Goal: Use online tool/utility

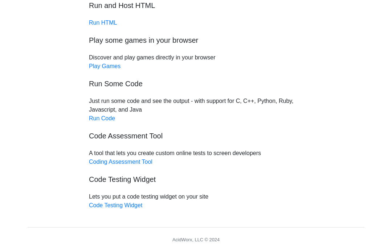
scroll to position [79, 0]
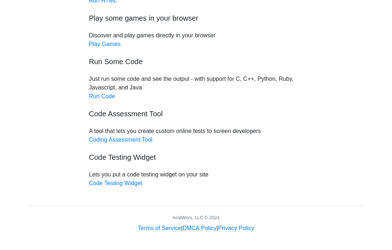
click at [98, 98] on link "Run Code" at bounding box center [102, 96] width 26 height 6
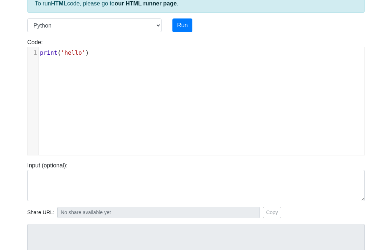
scroll to position [47, 0]
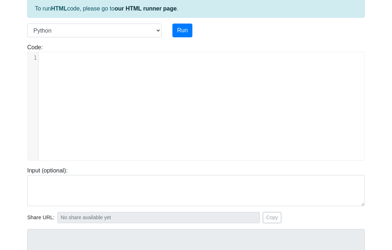
click at [295, 26] on div "Language C C++ Go Java Javascript Python Ruby Run" at bounding box center [196, 31] width 348 height 14
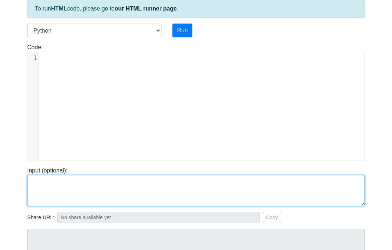
click at [244, 192] on textarea at bounding box center [195, 190] width 337 height 31
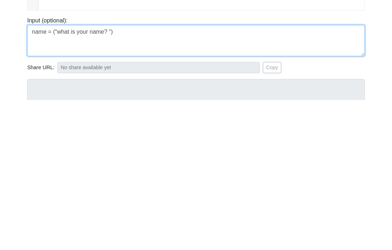
type textarea "name = (“what is your name? “)"
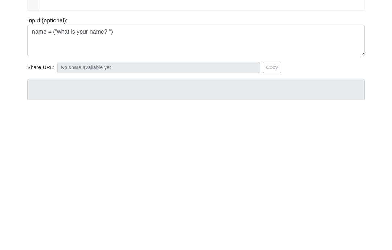
click at [17, 55] on body "CodeTester Assessment Tool Widget Contact Login To run HTML code, please go to …" at bounding box center [196, 146] width 392 height 387
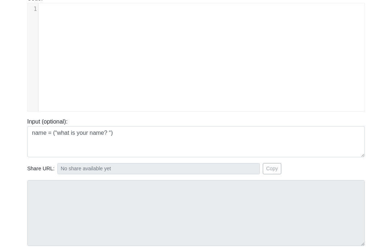
scroll to position [70, 0]
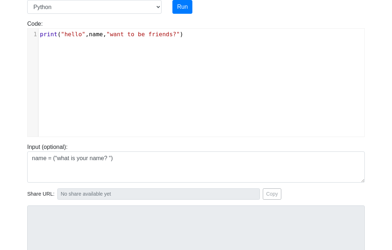
click at [16, 65] on body "CodeTester Assessment Tool Widget Contact Login To run HTML code, please go to …" at bounding box center [196, 123] width 392 height 387
click at [10, 61] on body "CodeTester Assessment Tool Widget Contact Login To run HTML code, please go to …" at bounding box center [196, 123] width 392 height 387
click at [183, 5] on button "Run" at bounding box center [182, 7] width 20 height 14
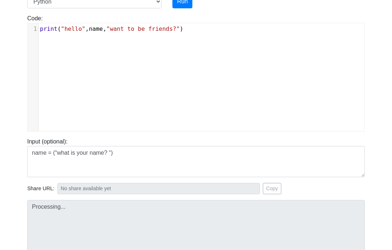
type input "[URL][DOMAIN_NAME]"
type textarea "Submission status: Runtime Error (NZEC) Stderr: Traceback (most recent call las…"
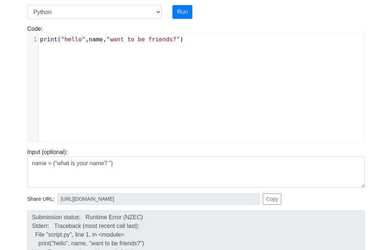
scroll to position [66, 0]
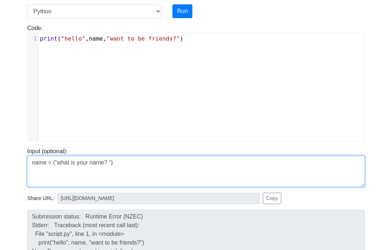
click at [198, 169] on textarea "name = (“what is your name? “)" at bounding box center [195, 171] width 337 height 31
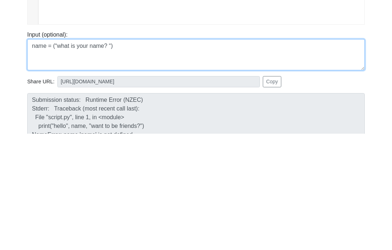
click at [326, 156] on textarea "name = (“what is your name? “)" at bounding box center [195, 171] width 337 height 31
click at [321, 156] on textarea "name = (“what is your name? “)" at bounding box center [195, 171] width 337 height 31
click at [326, 156] on textarea "name = (“what is your name? “)" at bounding box center [195, 171] width 337 height 31
click at [328, 156] on textarea "name = (“what is your name? “)" at bounding box center [195, 171] width 337 height 31
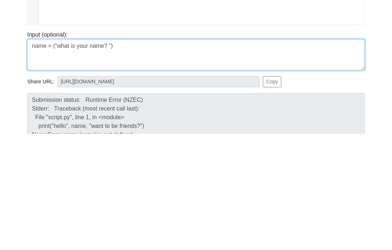
click at [329, 156] on textarea "name = (“what is your name? “)" at bounding box center [195, 171] width 337 height 31
click at [330, 156] on textarea "name = (“what is your name? “)" at bounding box center [195, 171] width 337 height 31
click at [329, 156] on textarea "name = (“what is your name? “)" at bounding box center [195, 171] width 337 height 31
click at [330, 156] on textarea "name = (“what is your name? “)" at bounding box center [195, 171] width 337 height 31
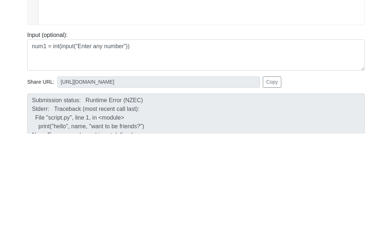
scroll to position [22, 0]
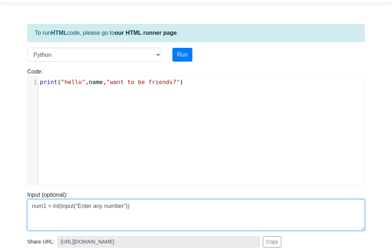
click at [296, 208] on textarea "num1 = int(input(“Enter any number”))" at bounding box center [195, 214] width 337 height 31
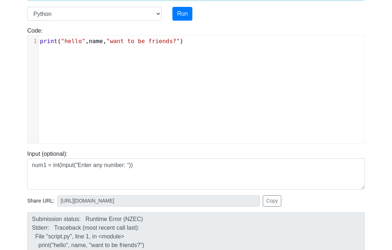
scroll to position [63, 0]
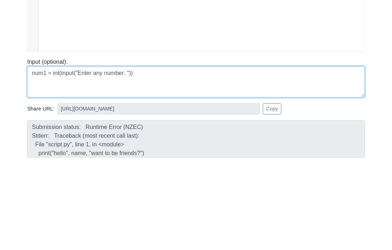
click at [42, 158] on textarea "num1 = int(input(“Enter any number: “))" at bounding box center [195, 173] width 337 height 31
click at [236, 158] on textarea "num1 = int(input(“Enter any first number: “)) num2 = int(input(“Enter any secon…" at bounding box center [195, 173] width 337 height 31
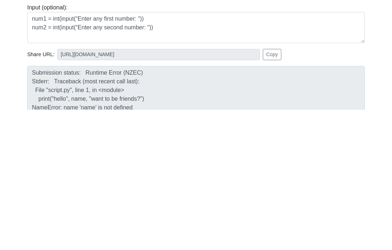
scroll to position [82, 0]
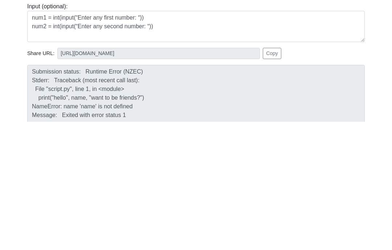
click at [253, 140] on textarea "num1 = int(input(“Enter any first number: “)) num2 = int(input(“Enter any secon…" at bounding box center [195, 155] width 337 height 31
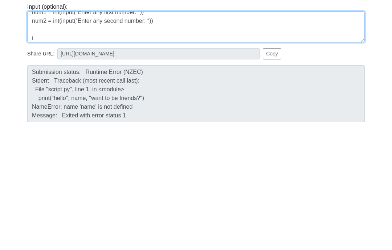
scroll to position [6, 0]
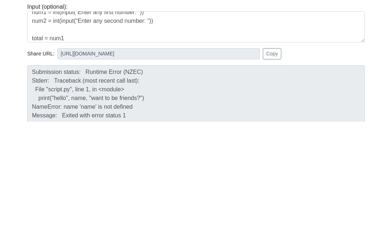
click at [309, 177] on div "Share URL: [URL][DOMAIN_NAME] Copy" at bounding box center [195, 182] width 337 height 11
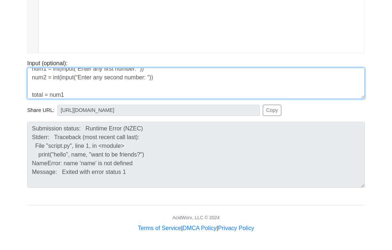
click at [221, 88] on textarea "num1 = int(input(“Enter any first number: “)) num2 = int(input(“Enter any secon…" at bounding box center [195, 83] width 337 height 31
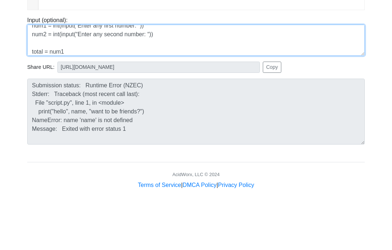
click at [239, 68] on textarea "num1 = int(input(“Enter any first number: “)) num2 = int(input(“Enter any secon…" at bounding box center [195, 83] width 337 height 31
type textarea "num1 = int(input(“Enter any first number: “)) num2 = int(input(“Enter any secon…"
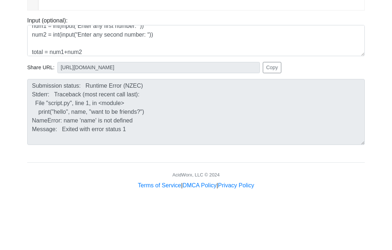
click at [11, 56] on body "CodeTester Assessment Tool Widget Contact Login To run HTML code, please go to …" at bounding box center [196, 39] width 392 height 387
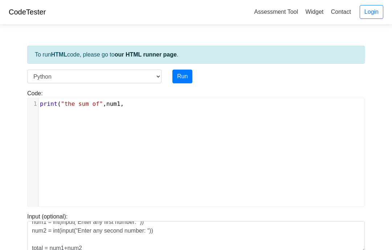
scroll to position [0, 0]
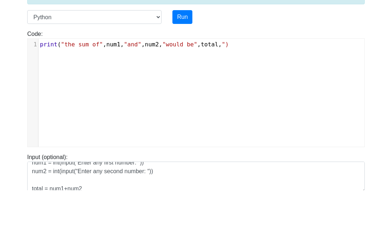
click at [23, 90] on div "Code: print('hello') xxxxxxxxxx 1 print ( "the sum of" , num1 , "and" , num2 , …" at bounding box center [196, 148] width 348 height 117
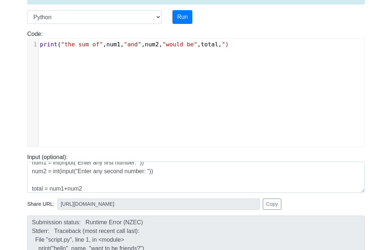
click at [185, 18] on button "Run" at bounding box center [182, 18] width 20 height 14
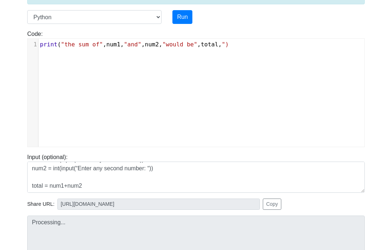
scroll to position [9, 0]
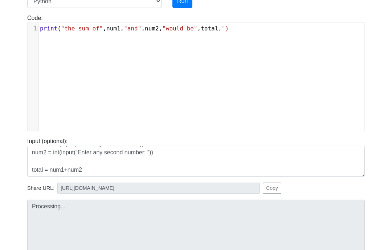
type input "[URL][DOMAIN_NAME]"
type textarea "Submission status: Runtime Error (NZEC) Stderr: File "script.py", line 1 print(…"
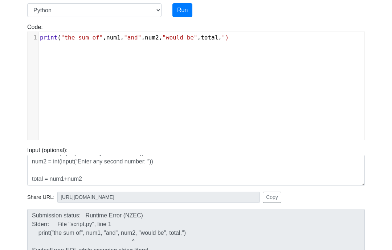
scroll to position [67, 0]
click at [19, 77] on body "CodeTester Assessment Tool Widget Contact Login To run HTML code, please go to …" at bounding box center [196, 126] width 392 height 387
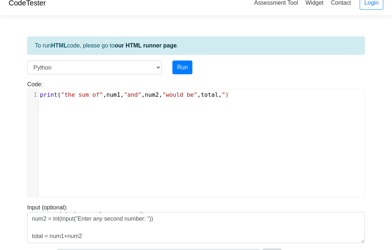
scroll to position [9, 0]
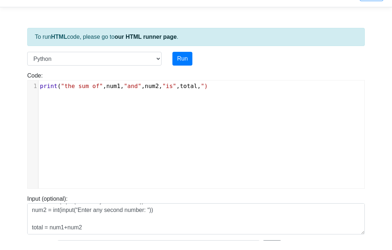
click at [17, 85] on body "CodeTester Assessment Tool Widget Contact Login To run HTML code, please go to …" at bounding box center [196, 184] width 392 height 387
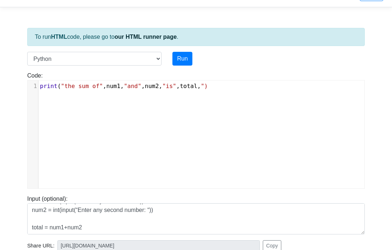
scroll to position [0, 0]
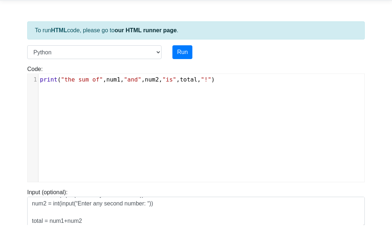
click at [2, 71] on body "CodeTester Assessment Tool Widget Contact Login To run HTML code, please go to …" at bounding box center [196, 193] width 392 height 387
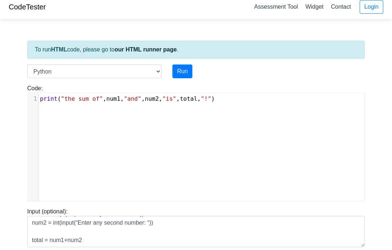
scroll to position [5, 0]
click at [16, 87] on body "CodeTester Assessment Tool Widget Contact Login To run HTML code, please go to …" at bounding box center [196, 188] width 392 height 387
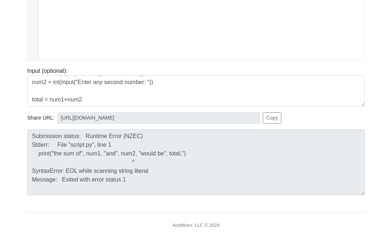
scroll to position [154, 0]
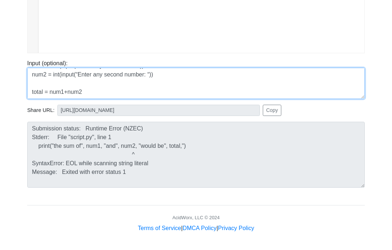
click at [231, 91] on textarea "num1 = int(input(“Enter any first number: “)) num2 = int(input(“Enter any secon…" at bounding box center [195, 83] width 337 height 31
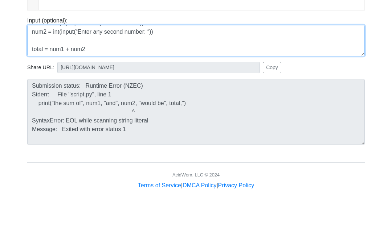
type textarea "num1 = int(input(“Enter any first number: “)) num2 = int(input(“Enter any secon…"
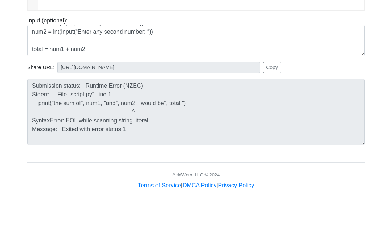
click at [14, 25] on body "CodeTester Assessment Tool Widget Contact Login To run HTML code, please go to …" at bounding box center [196, 39] width 392 height 387
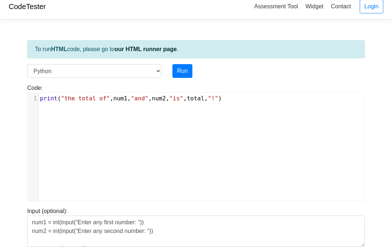
scroll to position [0, 0]
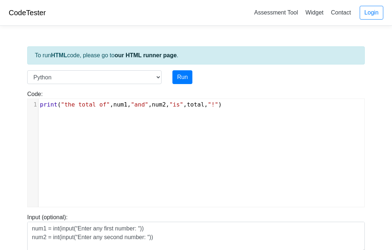
click at [183, 77] on button "Run" at bounding box center [182, 77] width 20 height 14
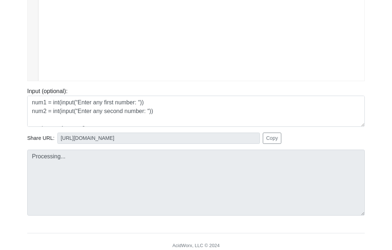
scroll to position [125, 0]
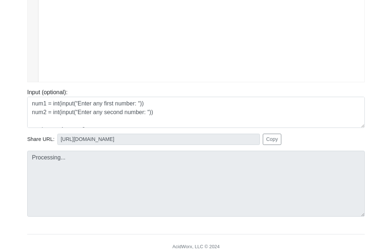
type input "[URL][DOMAIN_NAME]"
type textarea "Submission status: Runtime Error (NZEC) Stderr: Traceback (most recent call las…"
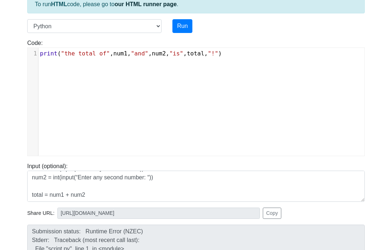
scroll to position [9, 0]
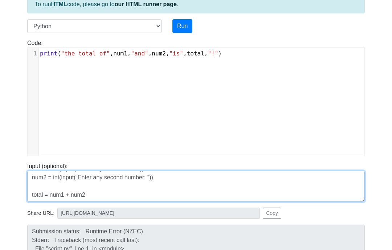
click at [173, 190] on textarea "num1 = int(input(“Enter any first number: “)) num2 = int(input(“Enter any secon…" at bounding box center [195, 186] width 337 height 31
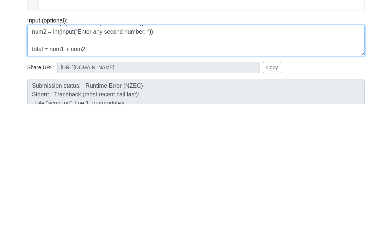
click at [261, 171] on textarea "num1 = int(input(“Enter any first number: “)) num2 = int(input(“Enter any secon…" at bounding box center [195, 186] width 337 height 31
click at [263, 171] on textarea "num1 = int(input(“Enter any first number: “)) num2 = int(input(“Enter any secon…" at bounding box center [195, 186] width 337 height 31
click at [260, 171] on textarea "num1 = int(input(“Enter any first number: “)) num2 = int(input(“Enter any secon…" at bounding box center [195, 186] width 337 height 31
click at [263, 171] on textarea "num1 = int(input(“Enter any first number: “)) num2 = int(input(“Enter any secon…" at bounding box center [195, 186] width 337 height 31
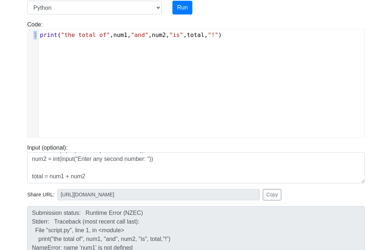
scroll to position [70, 0]
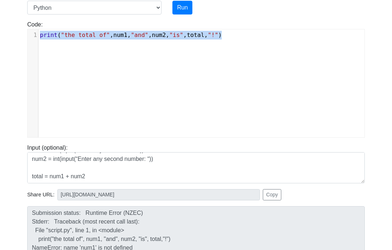
copy span "print ( "the total of" , num1 , "and" , num2 , "is" , total , "!" )"
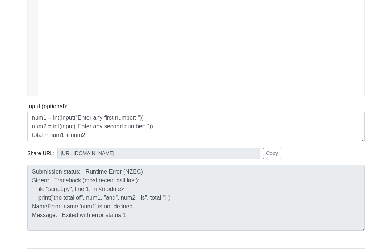
scroll to position [125, 0]
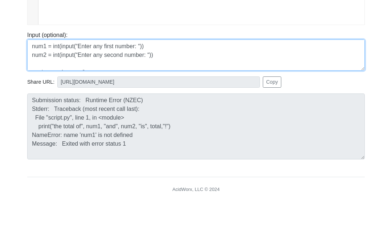
type textarea "num1 = int(input(“Enter any first number: “)) num2 = int(input(“Enter any secon…"
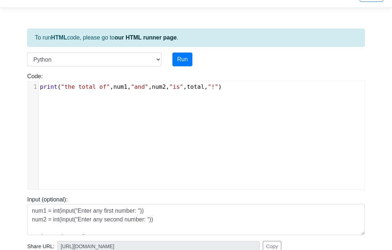
scroll to position [0, 0]
